Goal: Information Seeking & Learning: Check status

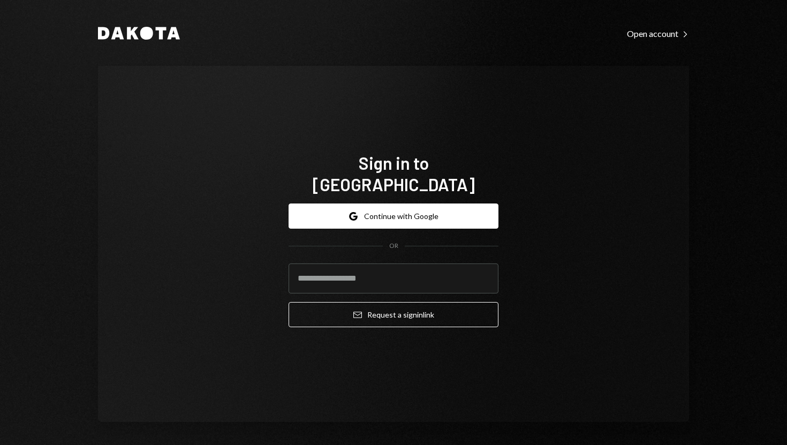
type input "**********"
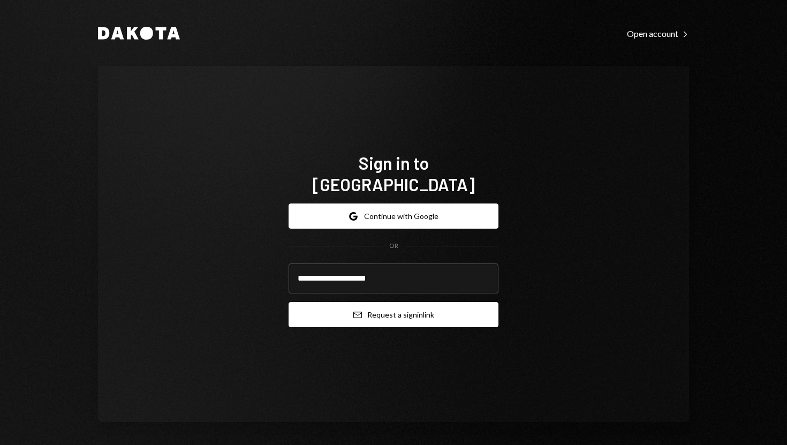
click at [316, 310] on button "Email Request a sign in link" at bounding box center [393, 314] width 210 height 25
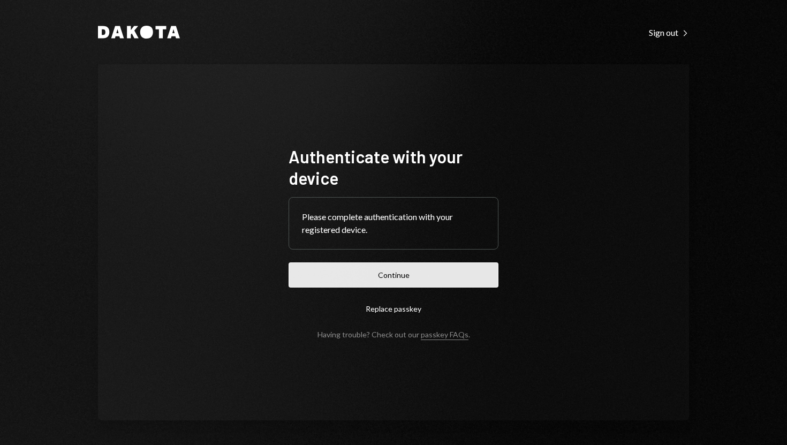
click at [380, 270] on button "Continue" at bounding box center [393, 274] width 210 height 25
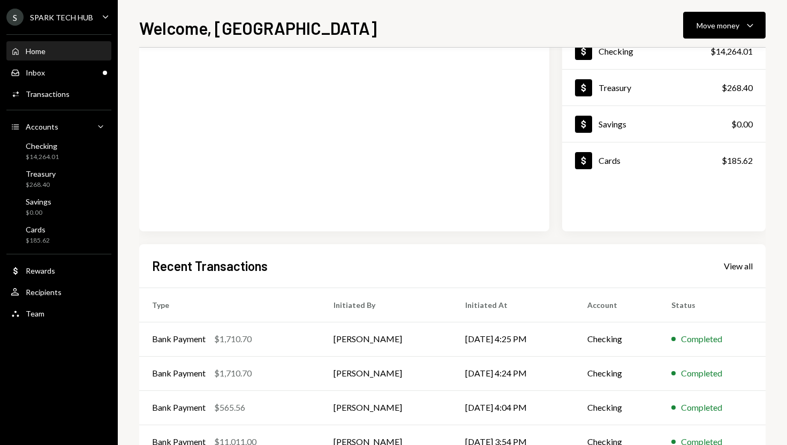
scroll to position [108, 0]
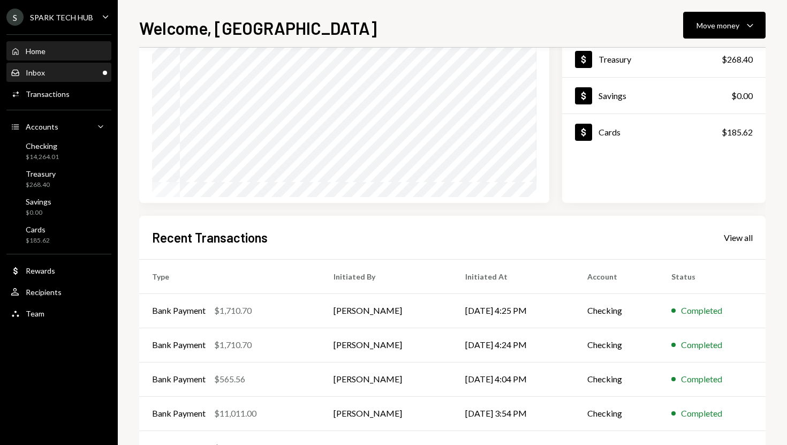
click at [85, 75] on div "Inbox Inbox" at bounding box center [59, 73] width 96 height 10
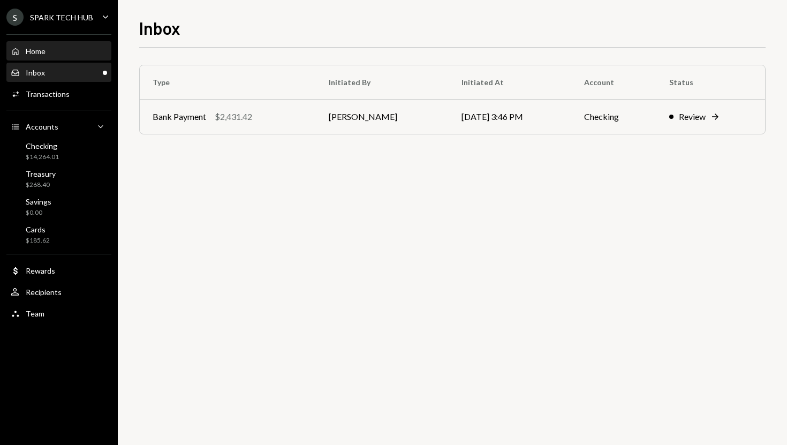
click at [66, 55] on div "Home Home" at bounding box center [59, 52] width 96 height 10
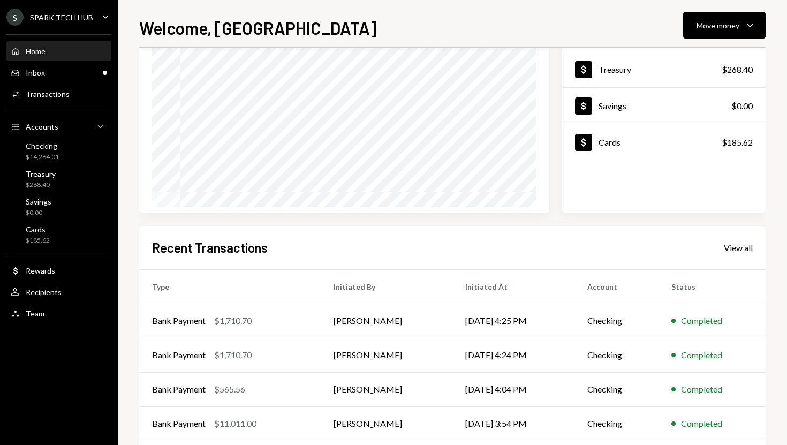
scroll to position [98, 0]
click at [72, 94] on div "Activities Transactions" at bounding box center [59, 94] width 96 height 10
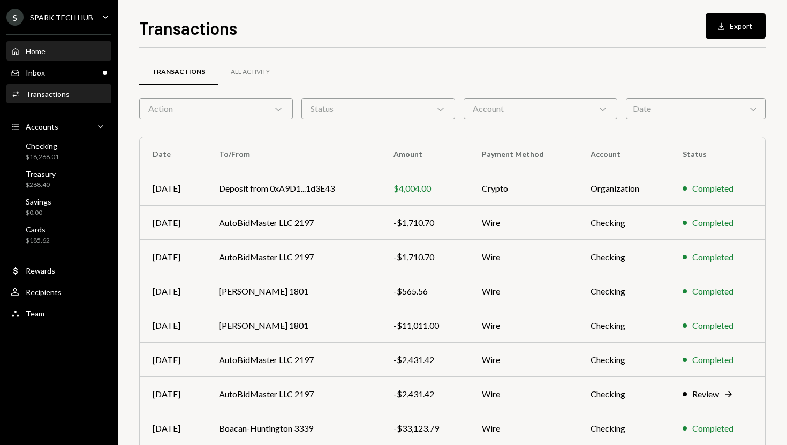
click at [73, 53] on div "Home Home" at bounding box center [59, 52] width 96 height 10
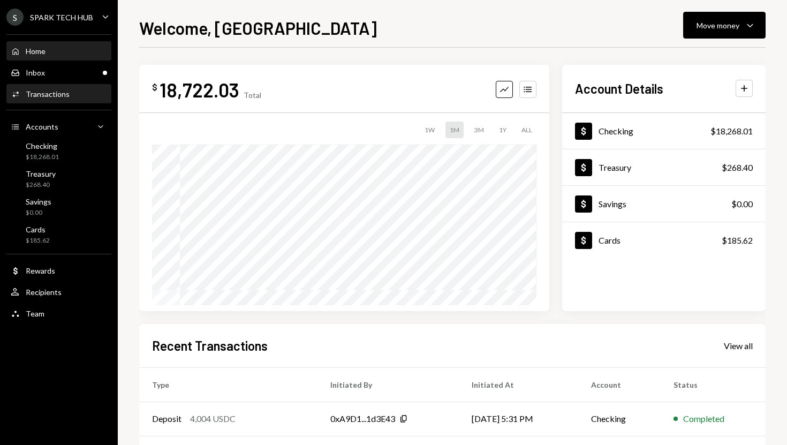
click at [73, 100] on div "Activities Transactions" at bounding box center [59, 94] width 96 height 18
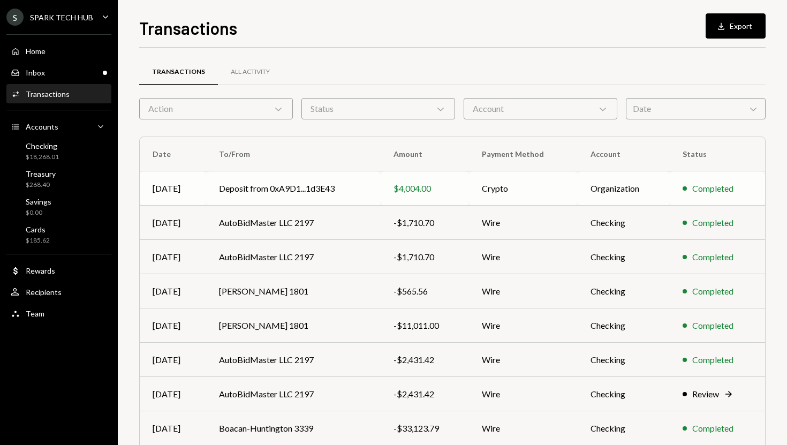
click at [455, 193] on div "$4,004.00" at bounding box center [424, 188] width 63 height 13
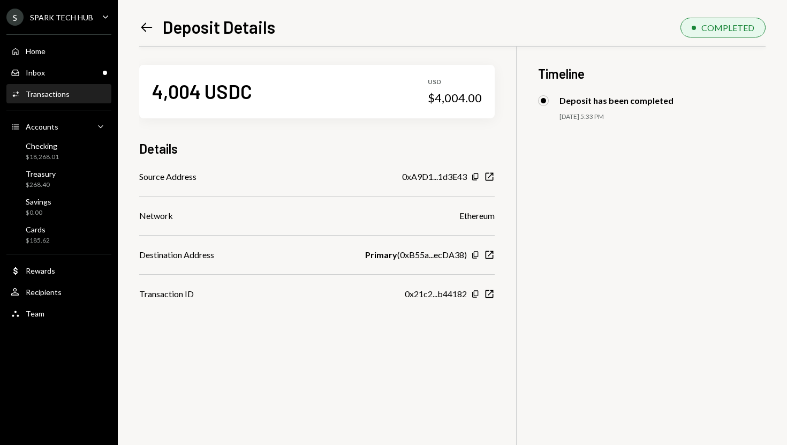
scroll to position [1, 0]
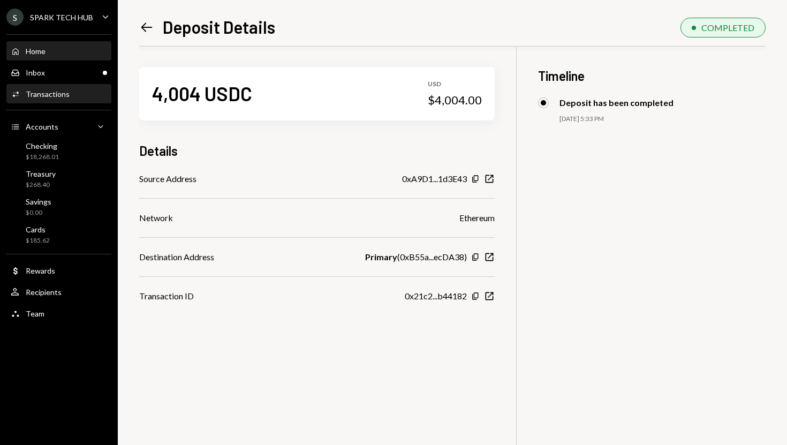
click at [75, 44] on div "Home Home" at bounding box center [59, 51] width 96 height 18
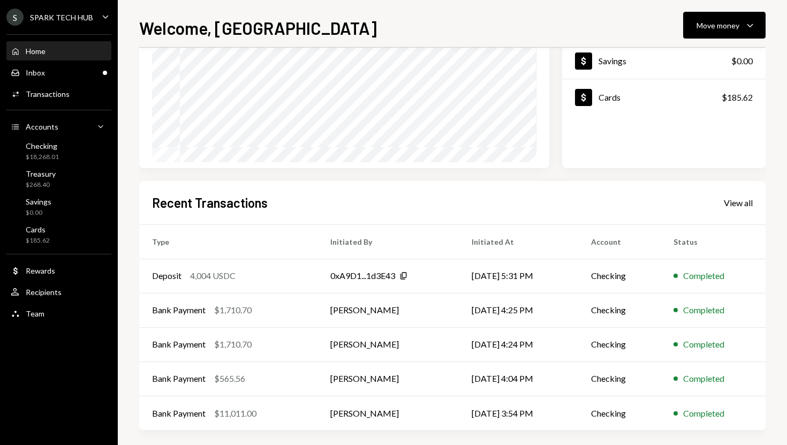
scroll to position [149, 0]
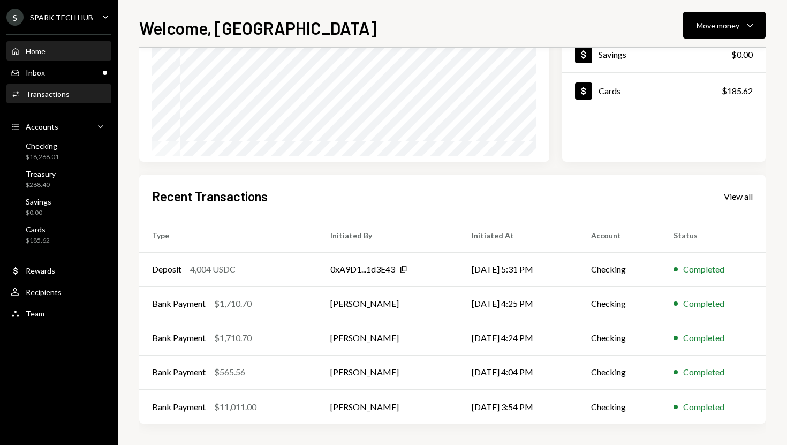
click at [67, 93] on div "Activities Transactions" at bounding box center [59, 94] width 96 height 10
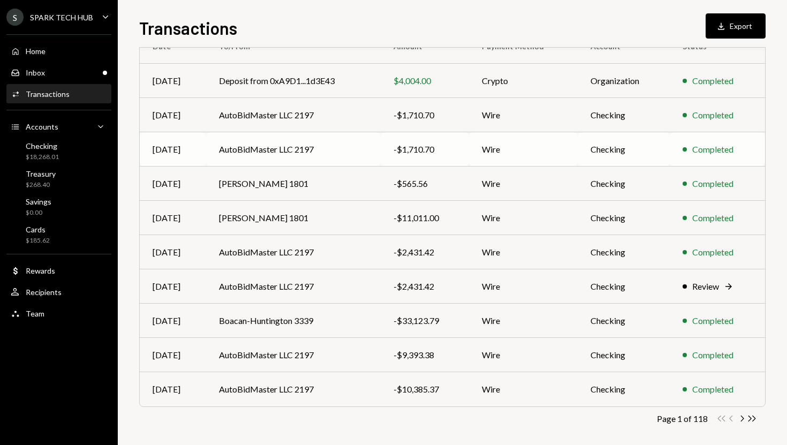
scroll to position [114, 0]
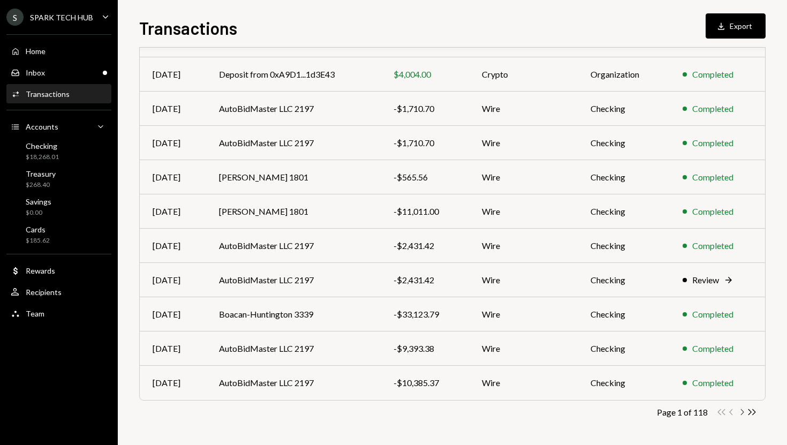
click at [738, 412] on icon "Chevron Right" at bounding box center [741, 412] width 10 height 10
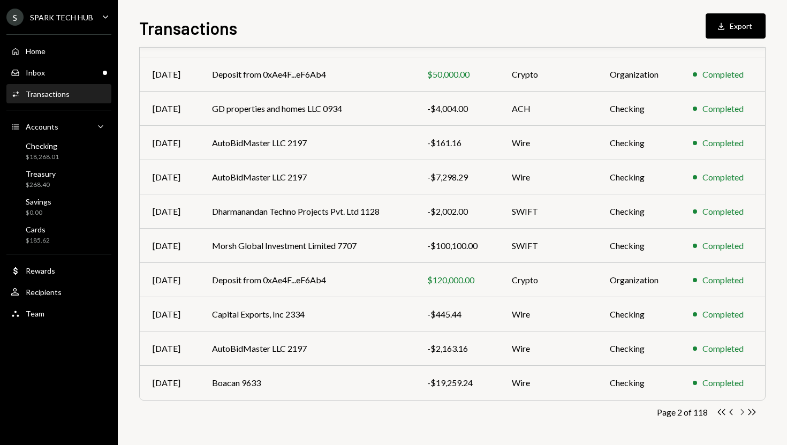
click at [745, 412] on icon "Chevron Right" at bounding box center [741, 412] width 10 height 10
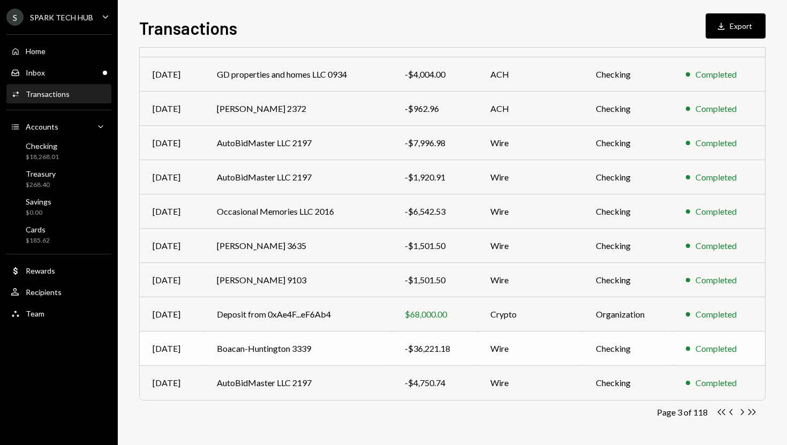
scroll to position [0, 0]
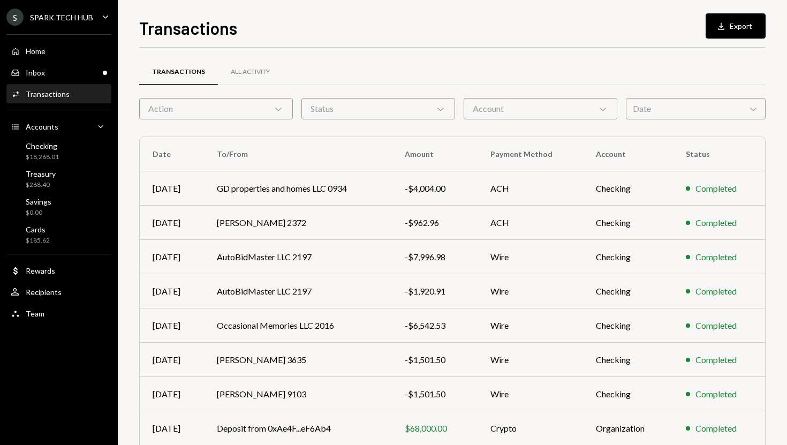
click at [389, 100] on div "Status Chevron Down" at bounding box center [378, 108] width 154 height 21
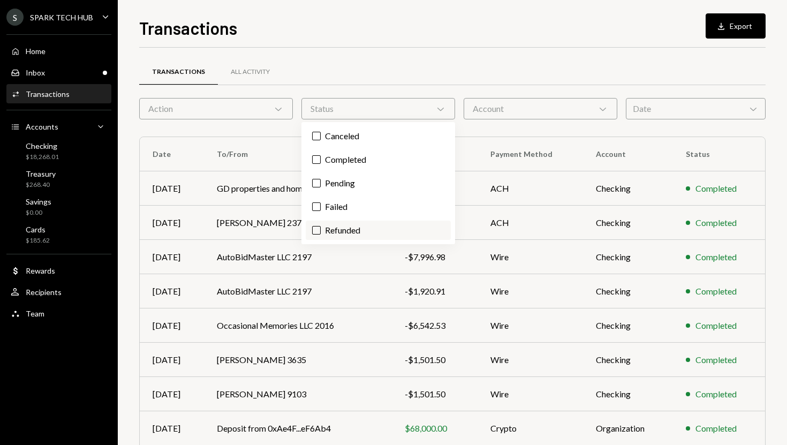
click at [351, 226] on label "Refunded" at bounding box center [378, 229] width 145 height 19
click at [321, 226] on button "Refunded" at bounding box center [316, 230] width 9 height 9
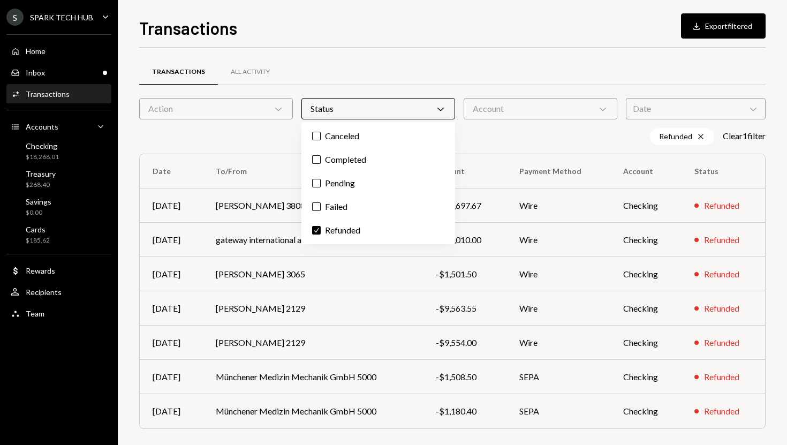
click at [495, 136] on div "Refunded Cross Clear 1 filter" at bounding box center [452, 136] width 626 height 17
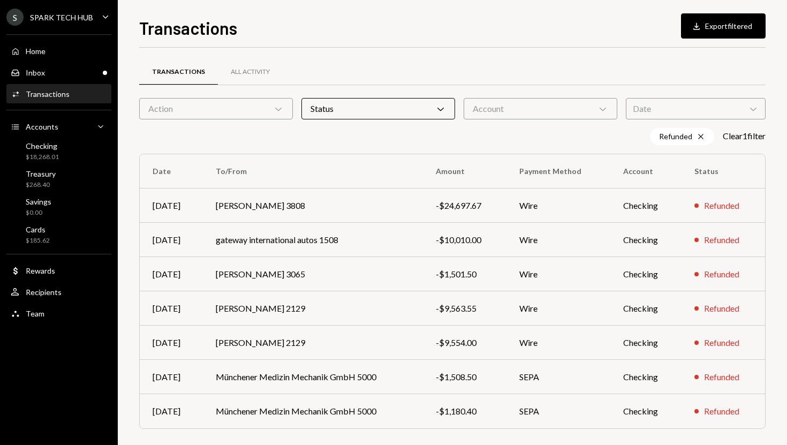
click at [434, 112] on div "Status Chevron Down" at bounding box center [378, 108] width 154 height 21
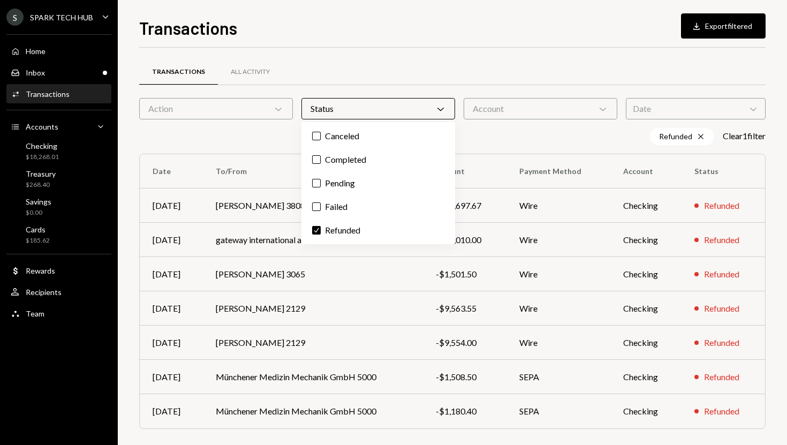
click at [476, 143] on div "Refunded Cross Clear 1 filter" at bounding box center [452, 136] width 626 height 17
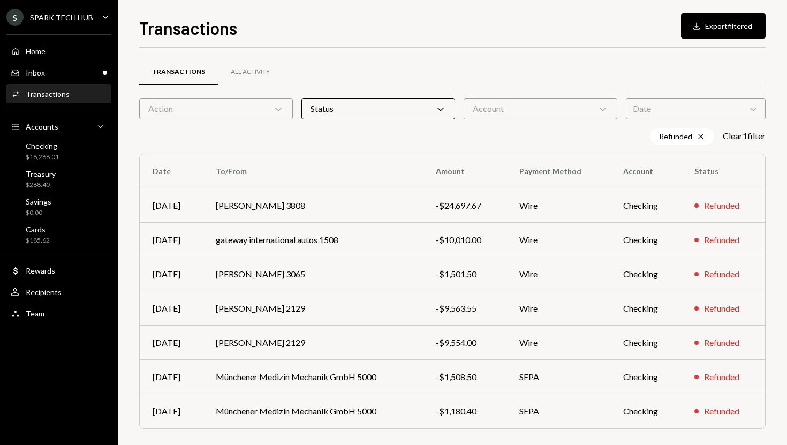
click at [441, 107] on icon "Chevron Down" at bounding box center [440, 108] width 11 height 11
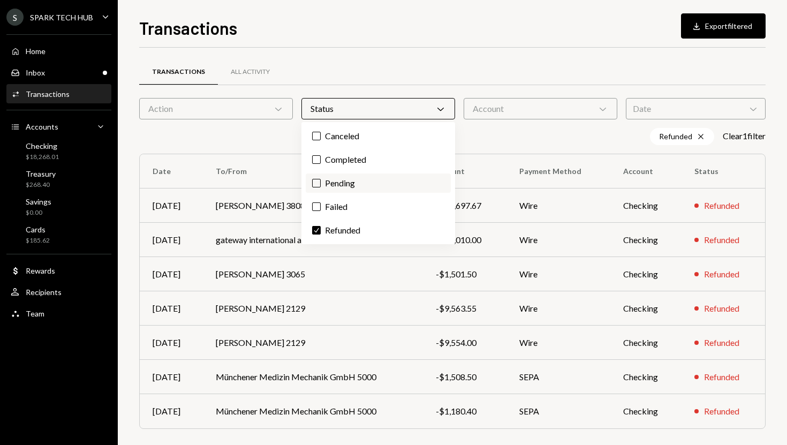
click at [381, 177] on label "Pending" at bounding box center [378, 182] width 145 height 19
click at [321, 179] on button "Pending" at bounding box center [316, 183] width 9 height 9
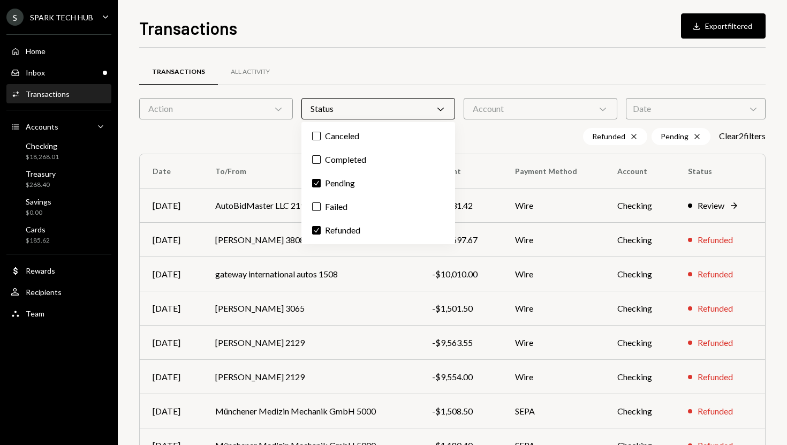
click at [493, 133] on div "Refunded Cross Pending Cross Clear 2 filter s" at bounding box center [452, 136] width 626 height 17
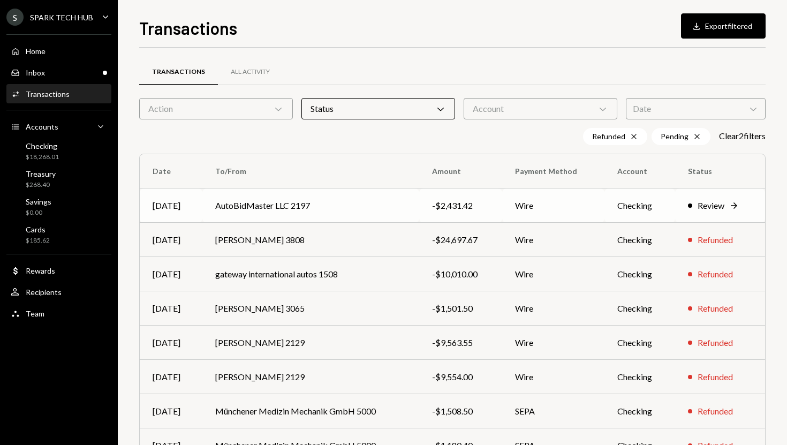
click at [519, 197] on td "Wire" at bounding box center [553, 205] width 102 height 34
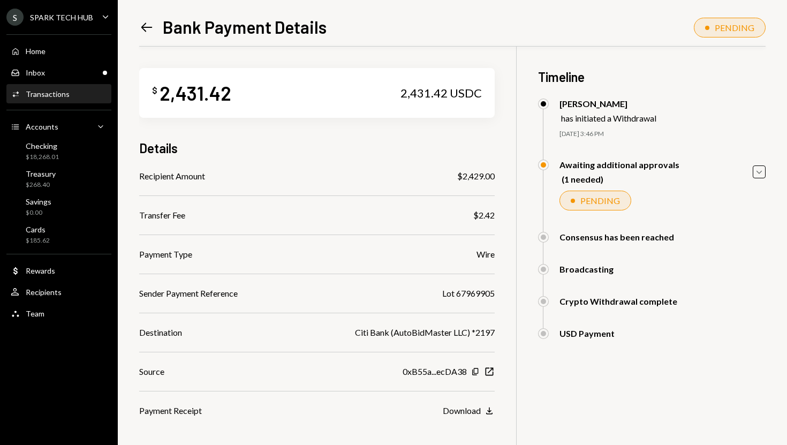
scroll to position [66, 0]
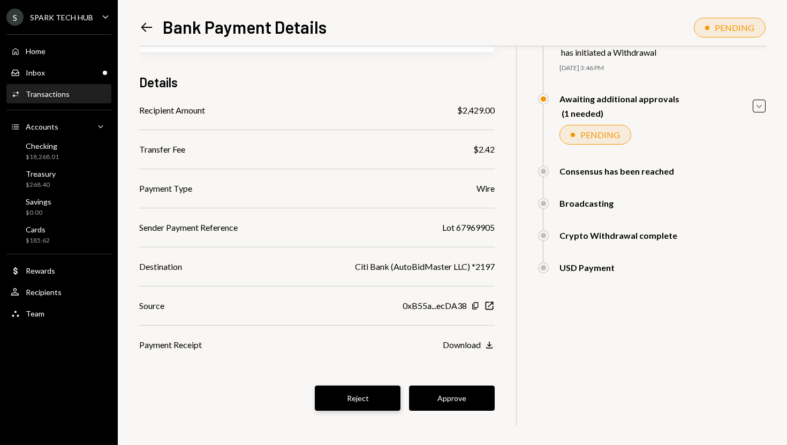
click at [360, 397] on button "Reject" at bounding box center [358, 397] width 86 height 25
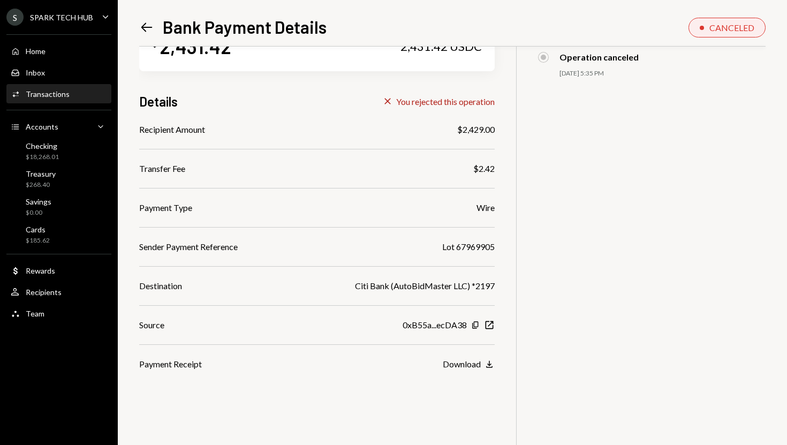
scroll to position [0, 0]
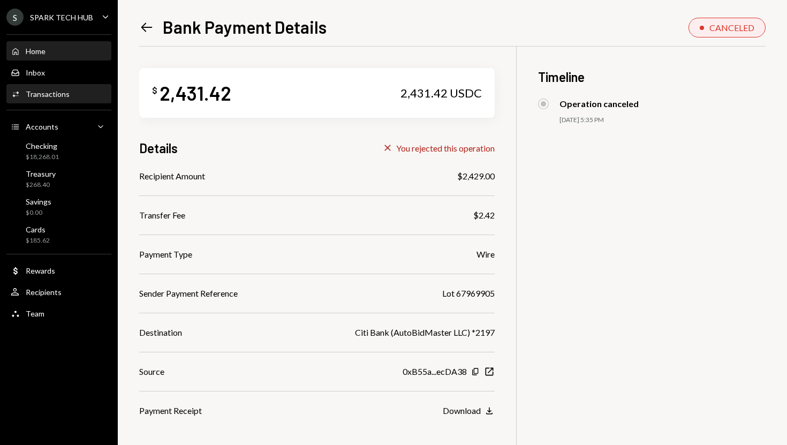
click at [62, 54] on div "Home Home" at bounding box center [59, 52] width 96 height 10
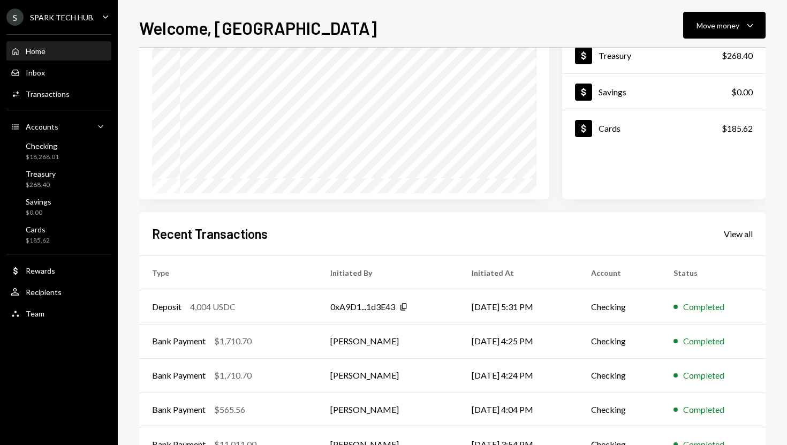
scroll to position [149, 0]
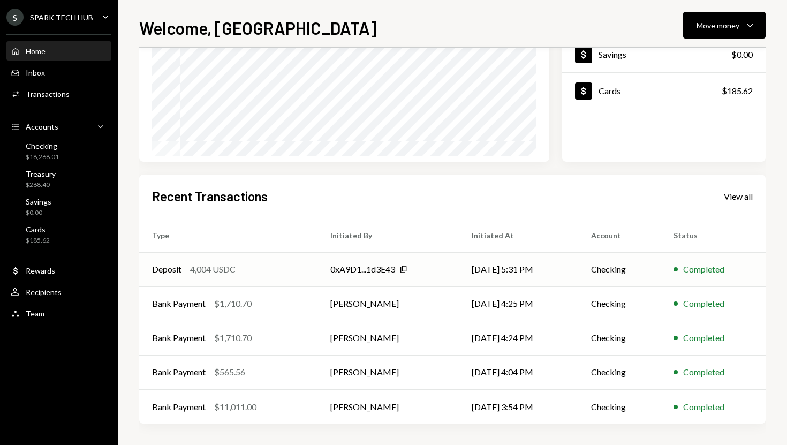
click at [492, 272] on td "[DATE] 5:31 PM" at bounding box center [518, 269] width 119 height 34
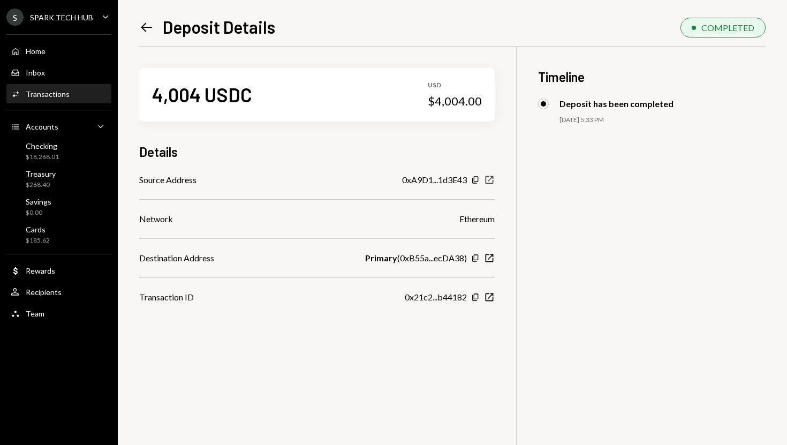
click at [487, 182] on icon "New Window" at bounding box center [489, 179] width 11 height 11
click at [57, 50] on div "Home Home" at bounding box center [59, 52] width 96 height 10
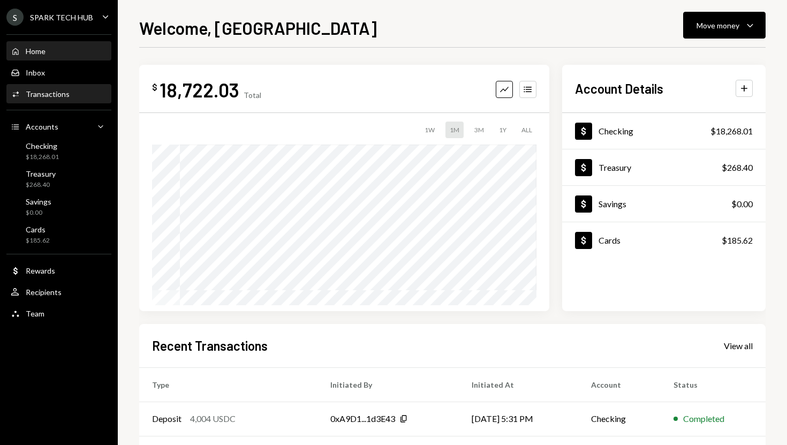
click at [70, 92] on div "Activities Transactions" at bounding box center [59, 94] width 96 height 10
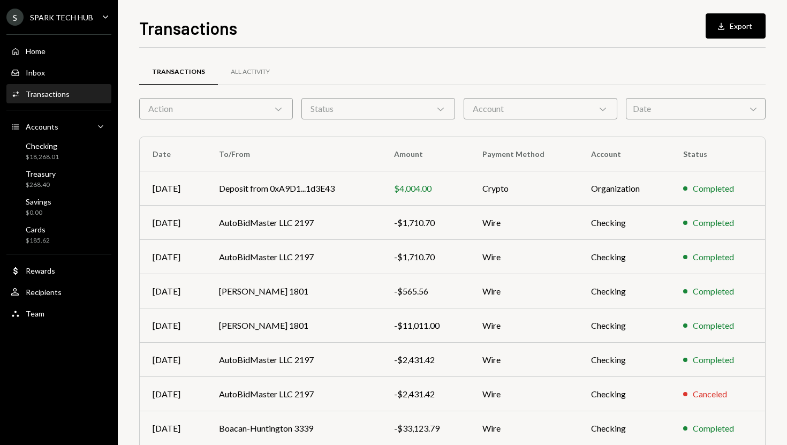
click at [219, 105] on div "Action Chevron Down" at bounding box center [216, 108] width 154 height 21
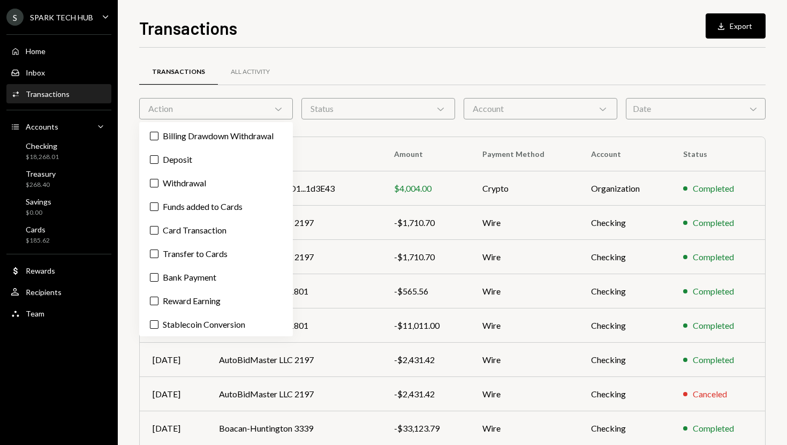
click at [339, 39] on div "Transactions Download Export Transactions All Activity Action Chevron Down Stat…" at bounding box center [452, 230] width 626 height 430
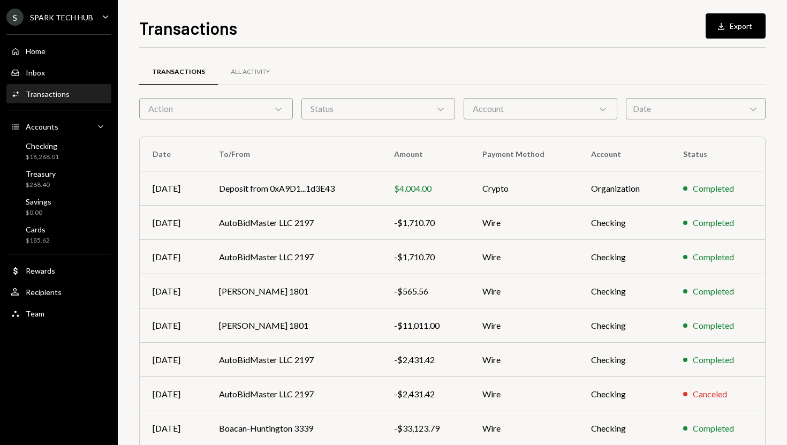
click at [237, 112] on div "Action Chevron Down" at bounding box center [216, 108] width 154 height 21
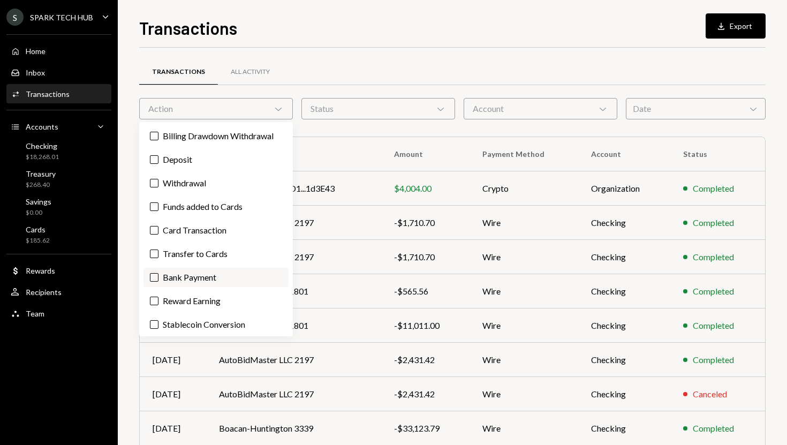
click at [175, 275] on label "Bank Payment" at bounding box center [215, 277] width 145 height 19
click at [158, 275] on button "Bank Payment" at bounding box center [154, 277] width 9 height 9
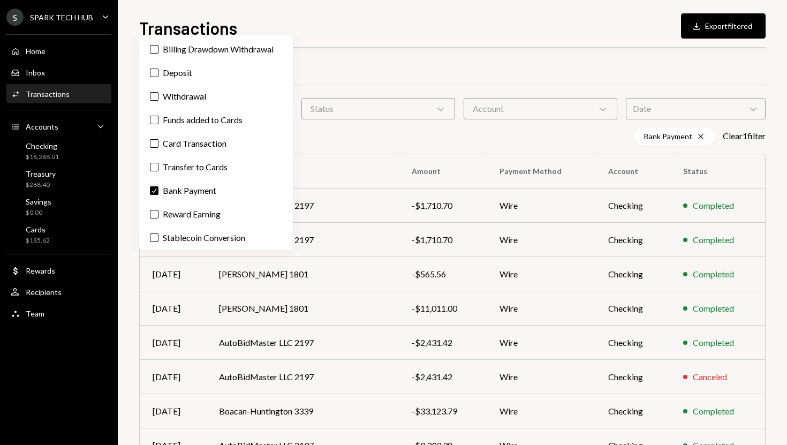
scroll to position [131, 0]
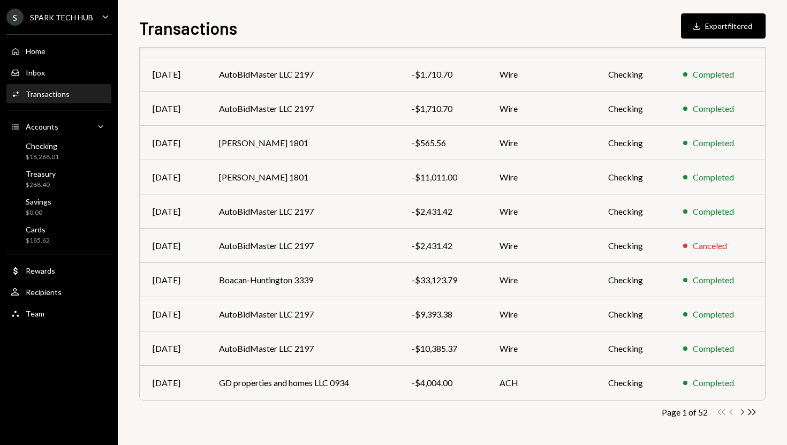
click at [740, 412] on icon "Chevron Right" at bounding box center [741, 412] width 10 height 10
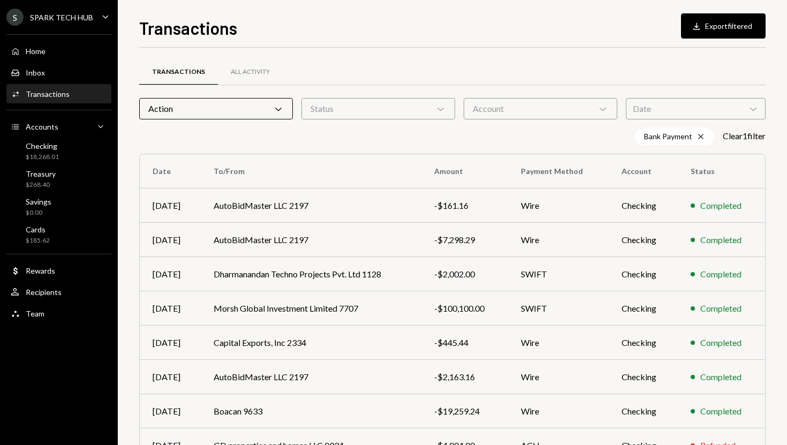
click at [327, 140] on div "Bank Payment Cross Clear 1 filter" at bounding box center [452, 136] width 626 height 17
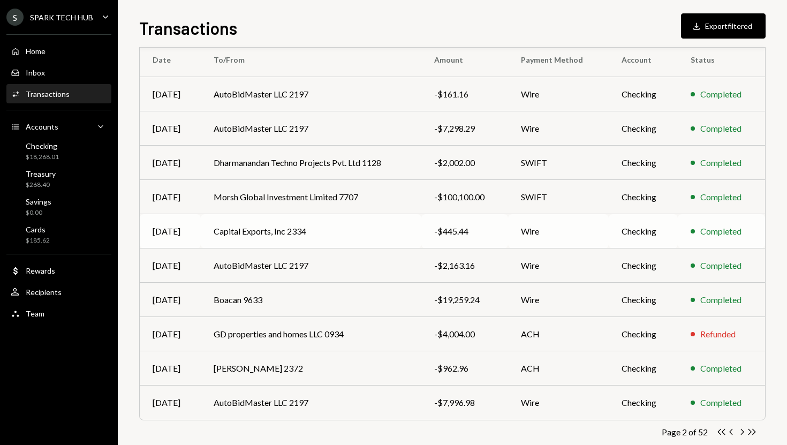
scroll to position [131, 0]
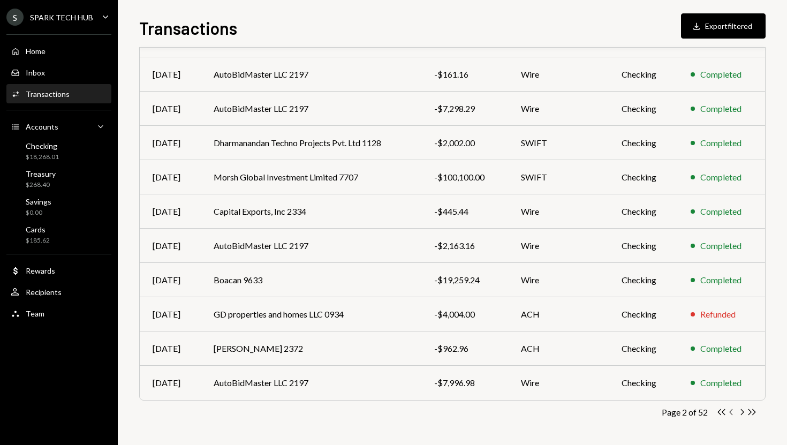
click at [728, 412] on icon "Chevron Left" at bounding box center [731, 412] width 10 height 10
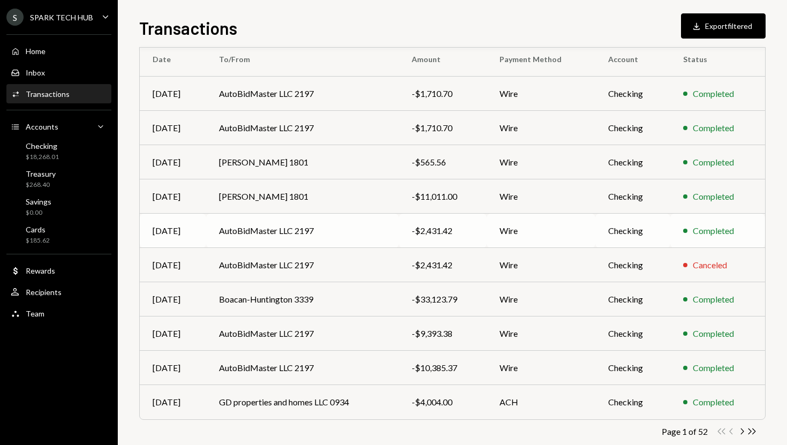
scroll to position [114, 0]
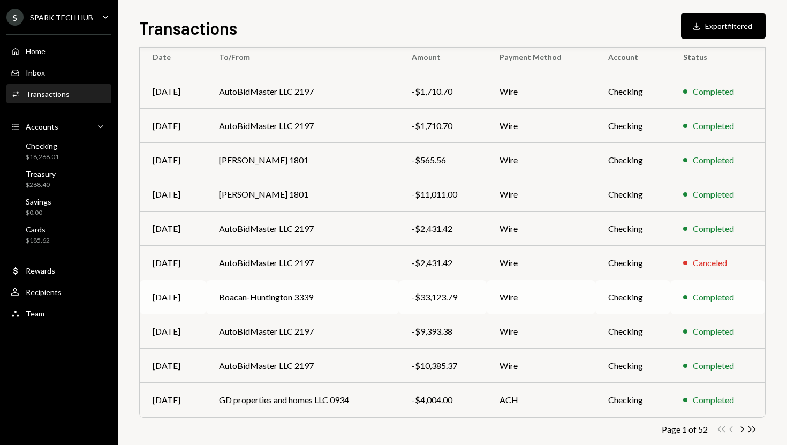
click at [362, 294] on td "Boacan-Huntington 3339" at bounding box center [302, 297] width 193 height 34
